Goal: Task Accomplishment & Management: Manage account settings

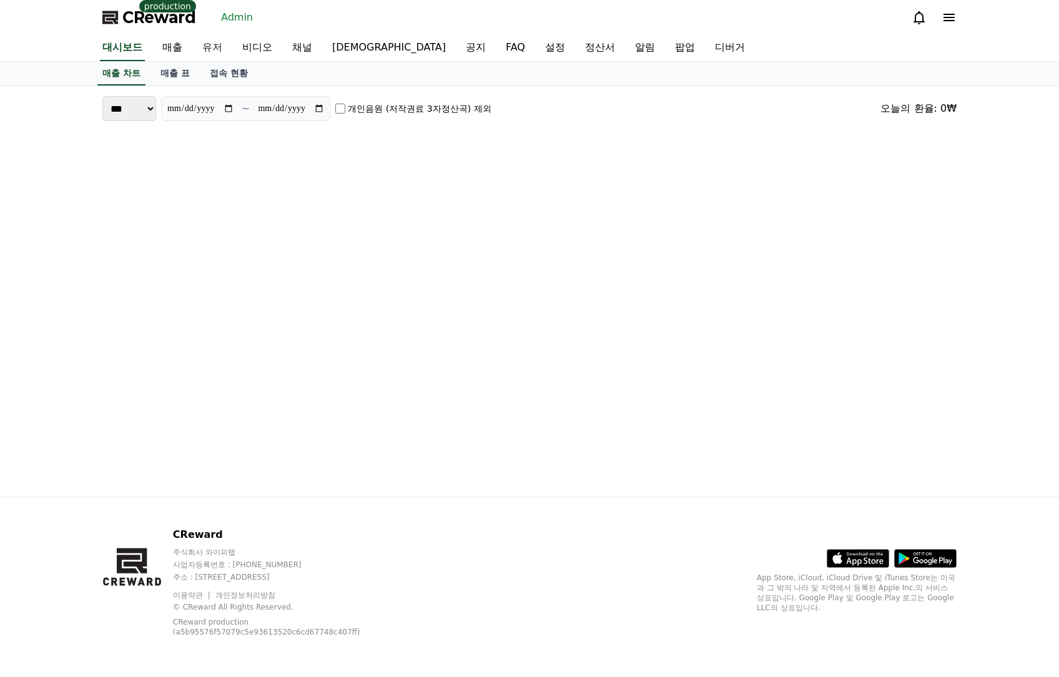
click at [217, 47] on link "유저" at bounding box center [212, 48] width 40 height 26
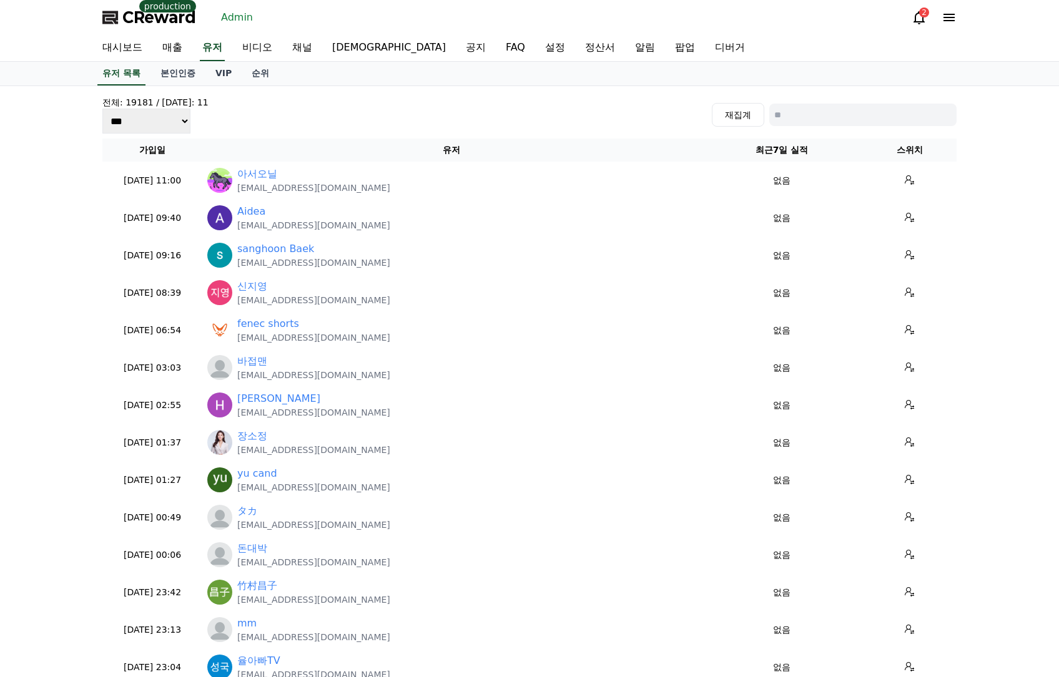
click at [795, 112] on input at bounding box center [862, 115] width 187 height 22
paste input "**********"
type input "**********"
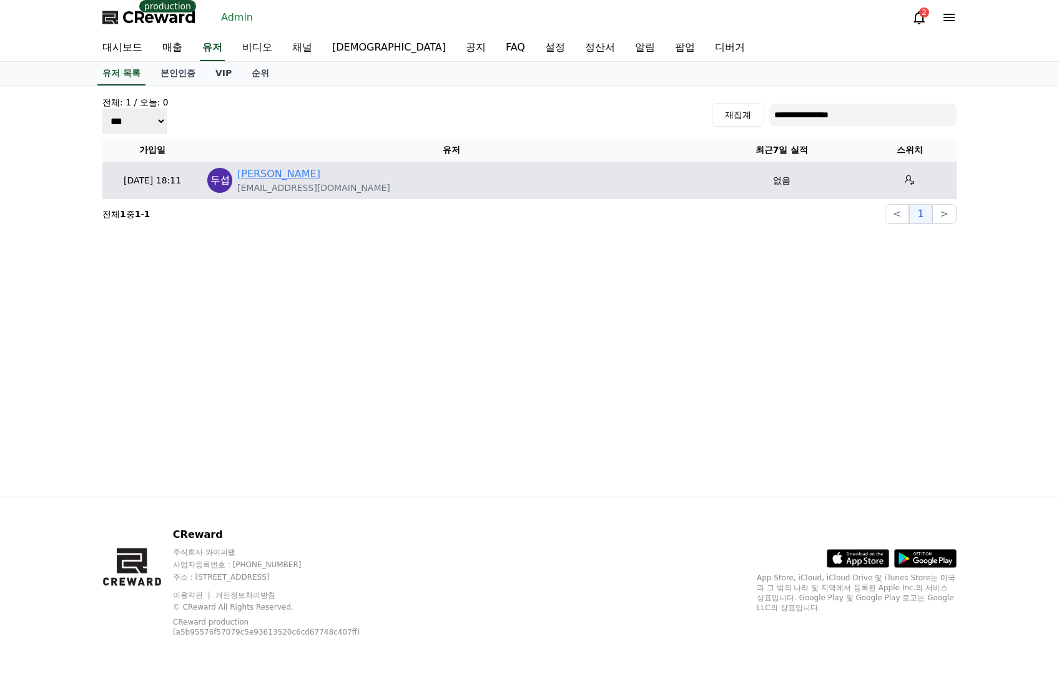
click at [254, 176] on link "[PERSON_NAME]" at bounding box center [278, 174] width 83 height 15
click at [899, 187] on button at bounding box center [909, 180] width 20 height 20
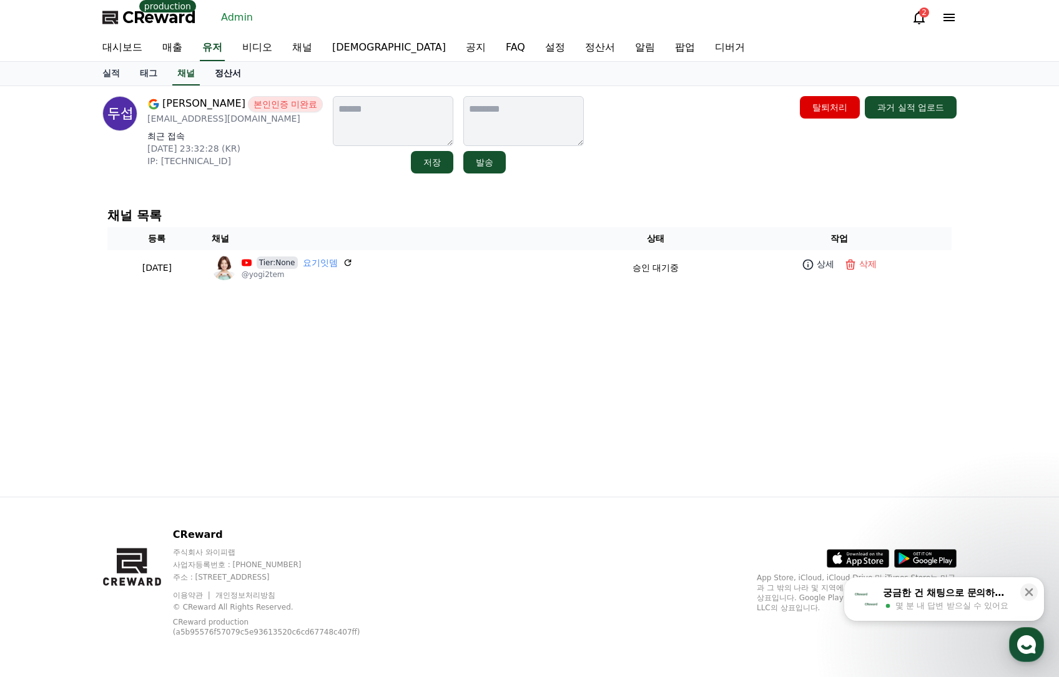
click at [224, 82] on link "정산서" at bounding box center [228, 74] width 46 height 24
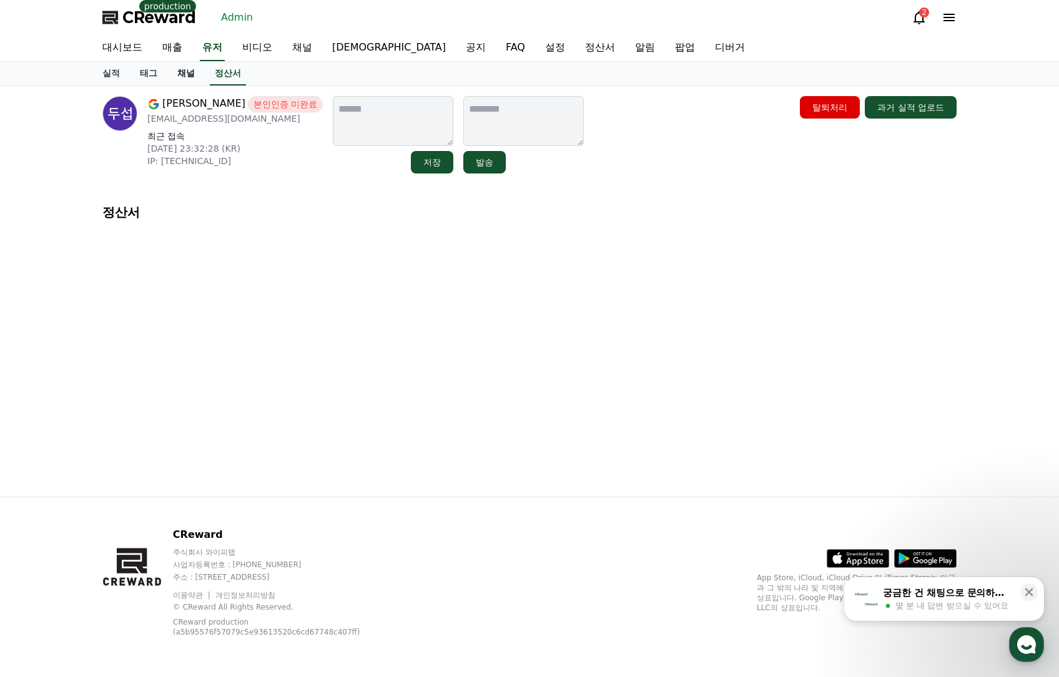
click at [169, 77] on link "채널" at bounding box center [185, 74] width 37 height 24
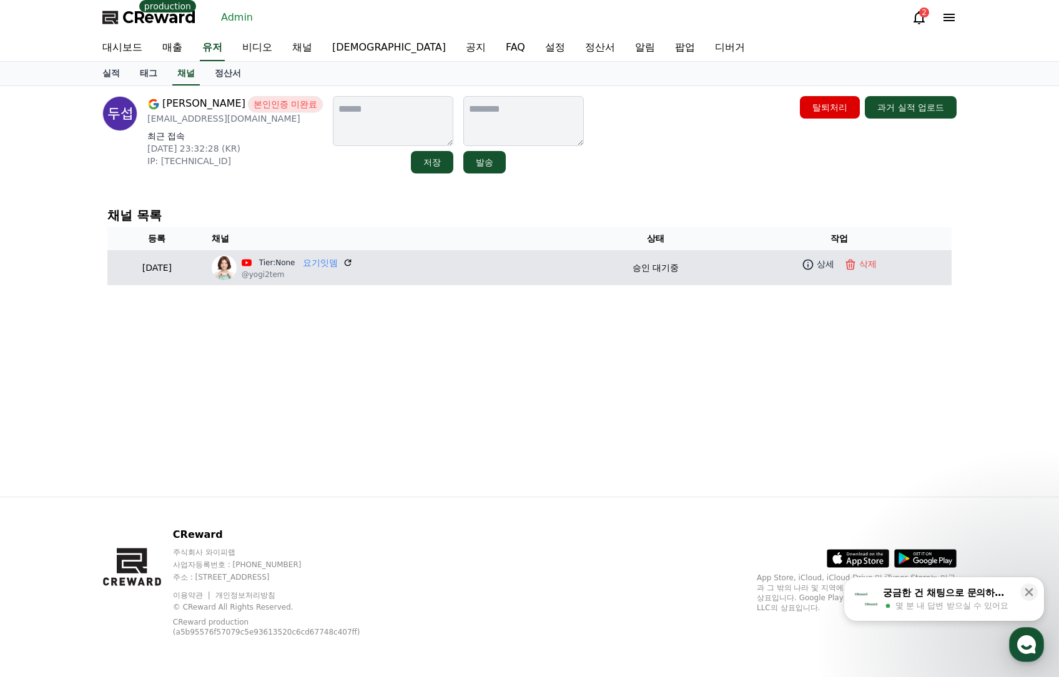
click at [353, 272] on p "@yogi2tem" at bounding box center [297, 275] width 111 height 10
click at [338, 266] on link "요기잇뎀" at bounding box center [320, 263] width 35 height 13
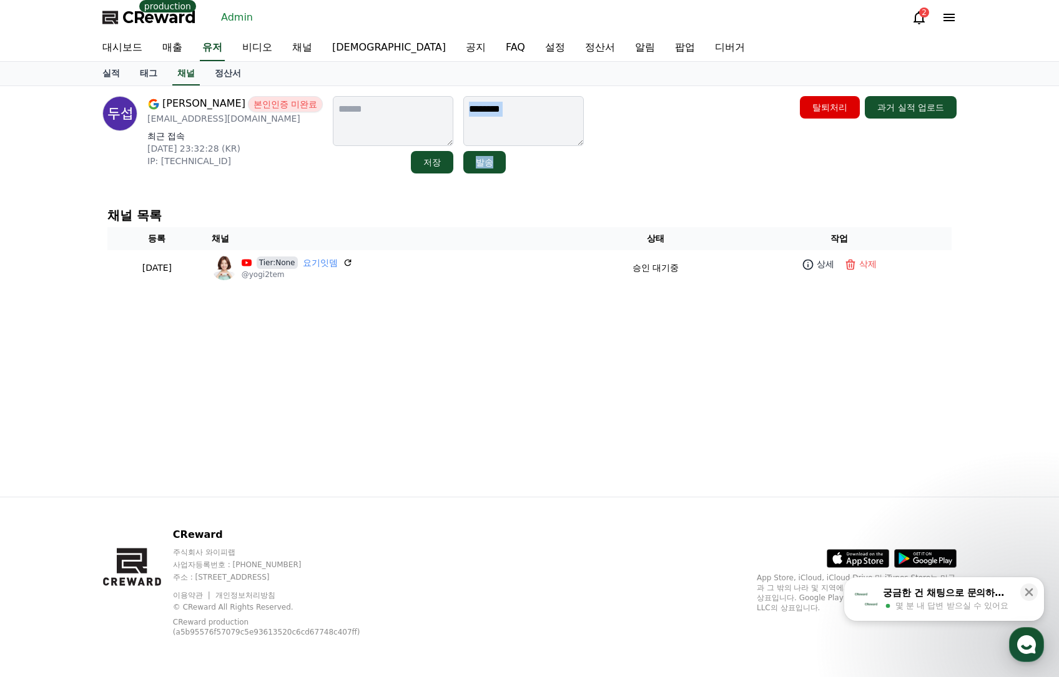
click at [662, 122] on div "김두섭 본인인증 미완료 hehedoo@gmail.com 최근 접속 2025-10-13 23:32:28 (KR) IP: 220.125.253.1…" at bounding box center [529, 134] width 854 height 77
